Goal: Information Seeking & Learning: Find specific fact

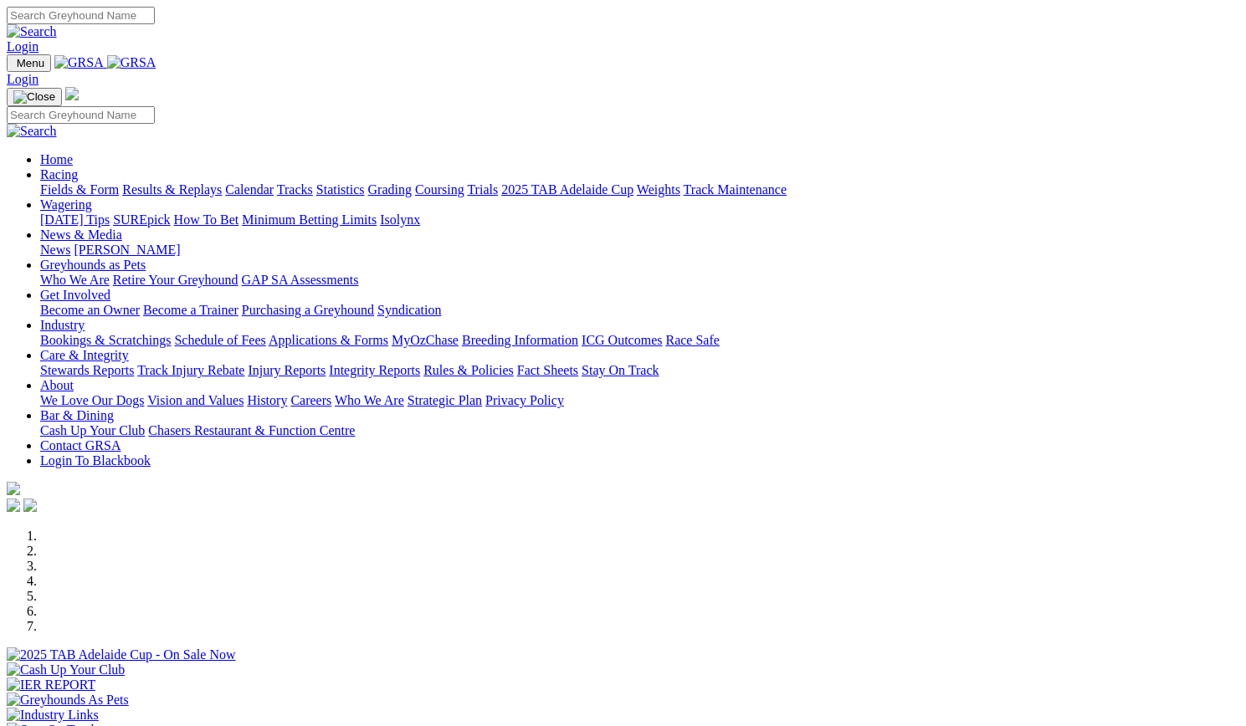
scroll to position [610, 0]
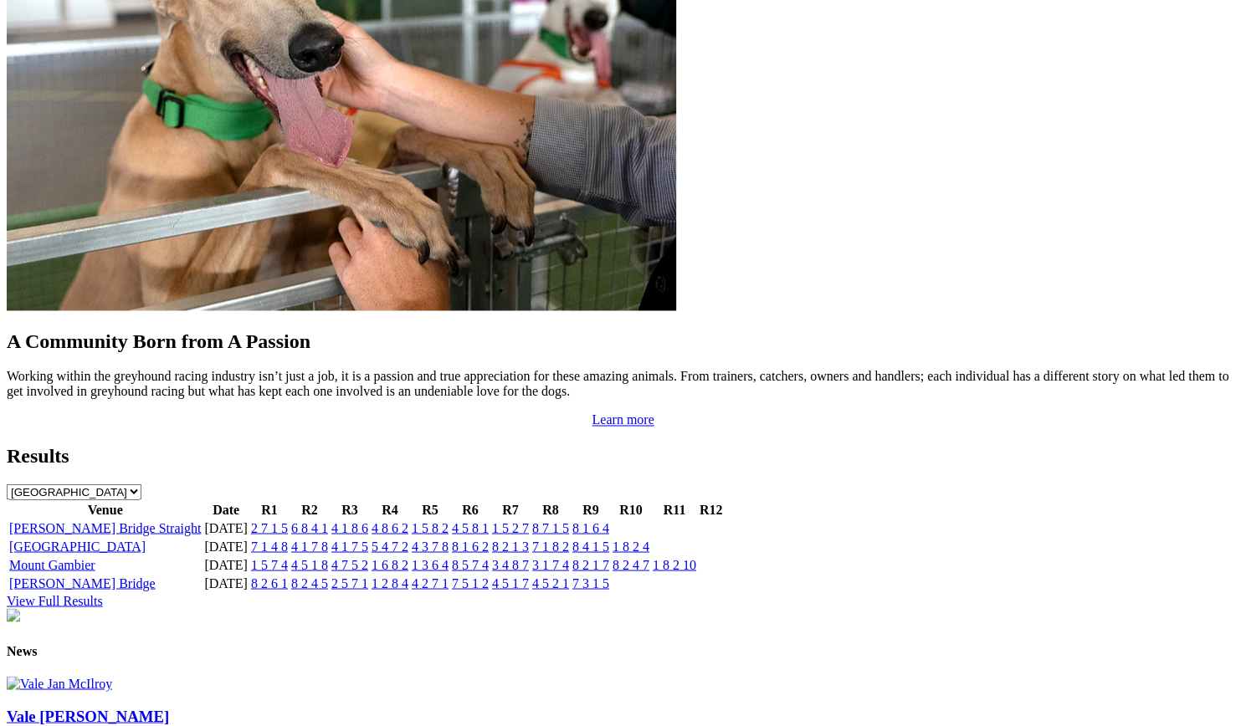
scroll to position [1411, 0]
click at [125, 540] on link "[GEOGRAPHIC_DATA]" at bounding box center [77, 547] width 136 height 14
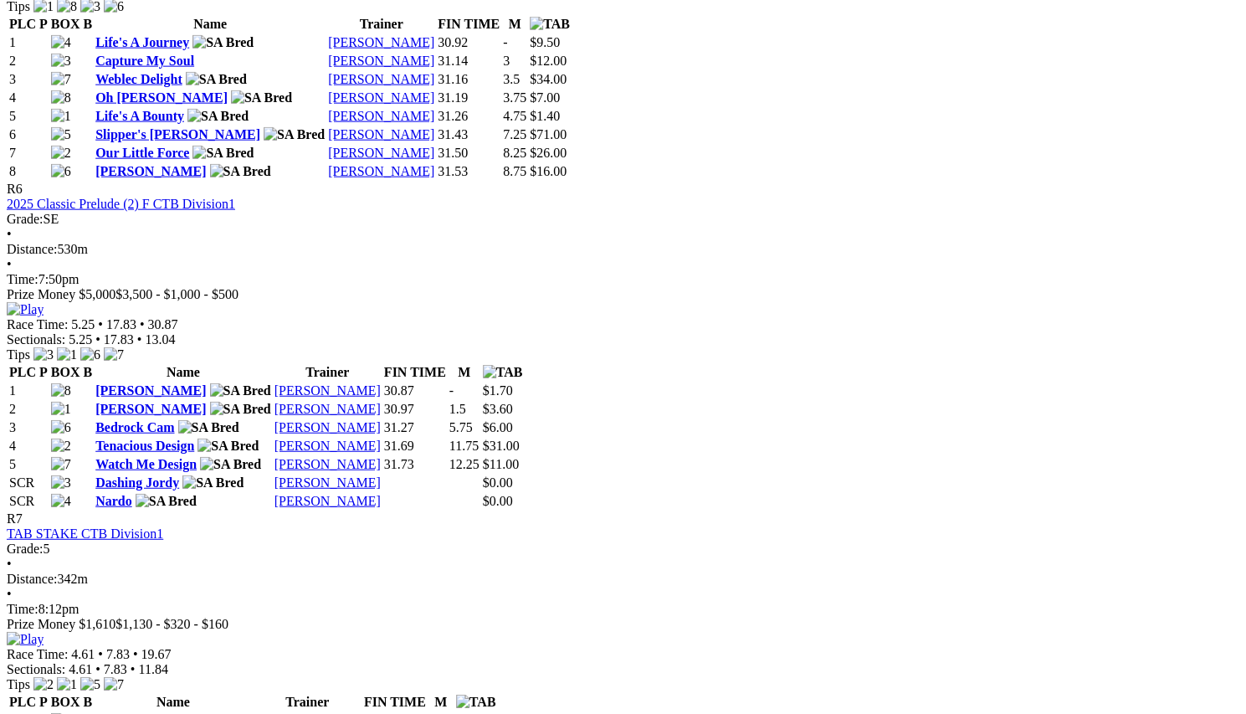
scroll to position [2304, 0]
